Goal: Find specific page/section

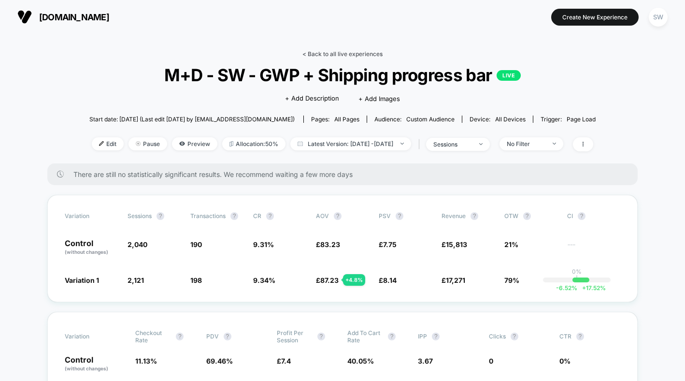
click at [334, 54] on link "< Back to all live experiences" at bounding box center [343, 53] width 80 height 7
